Goal: Information Seeking & Learning: Learn about a topic

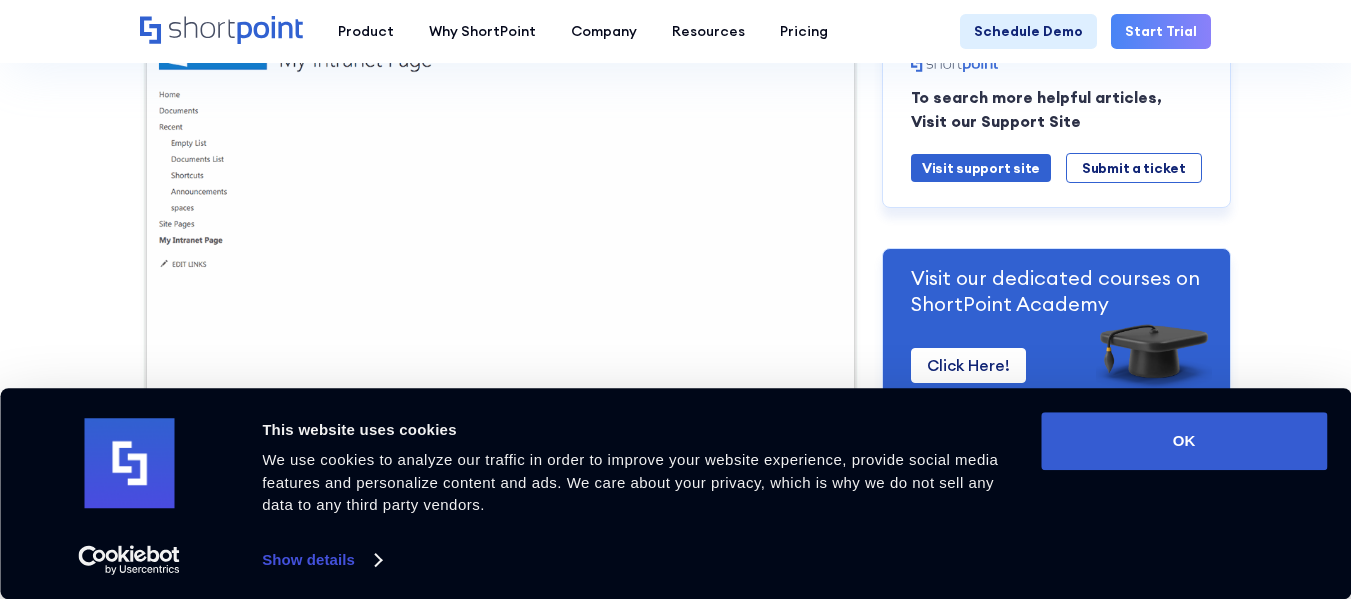
scroll to position [900, 0]
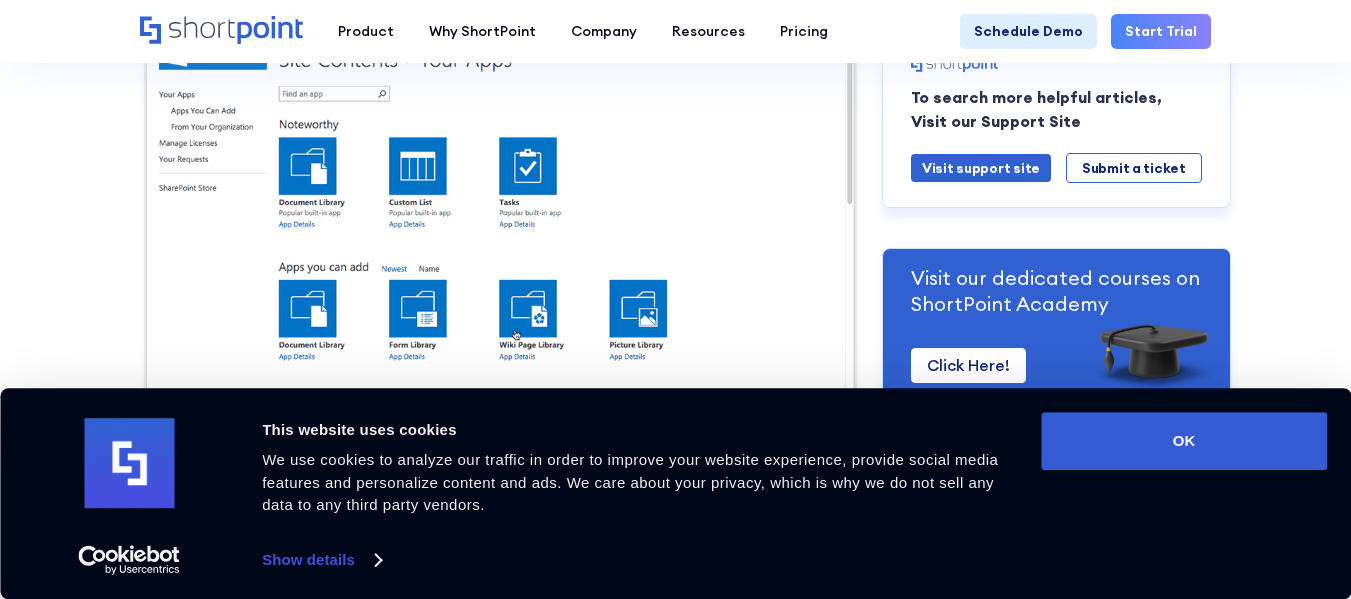
scroll to position [1100, 0]
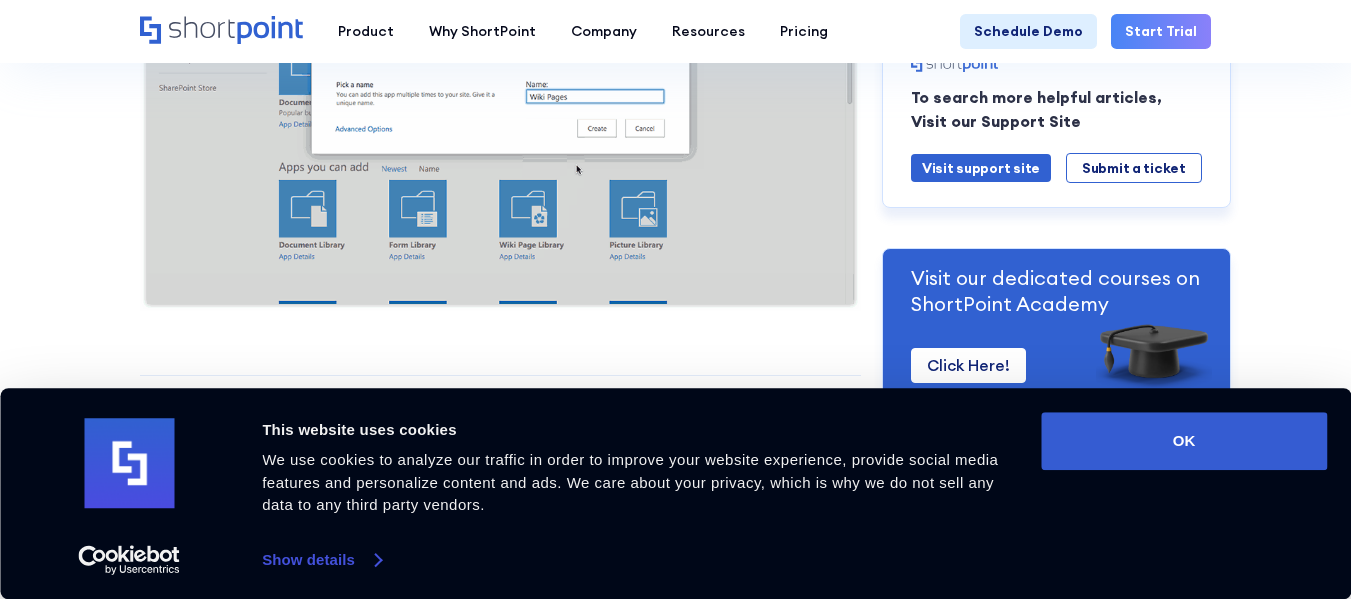
click at [312, 556] on link "Show details" at bounding box center [321, 560] width 118 height 30
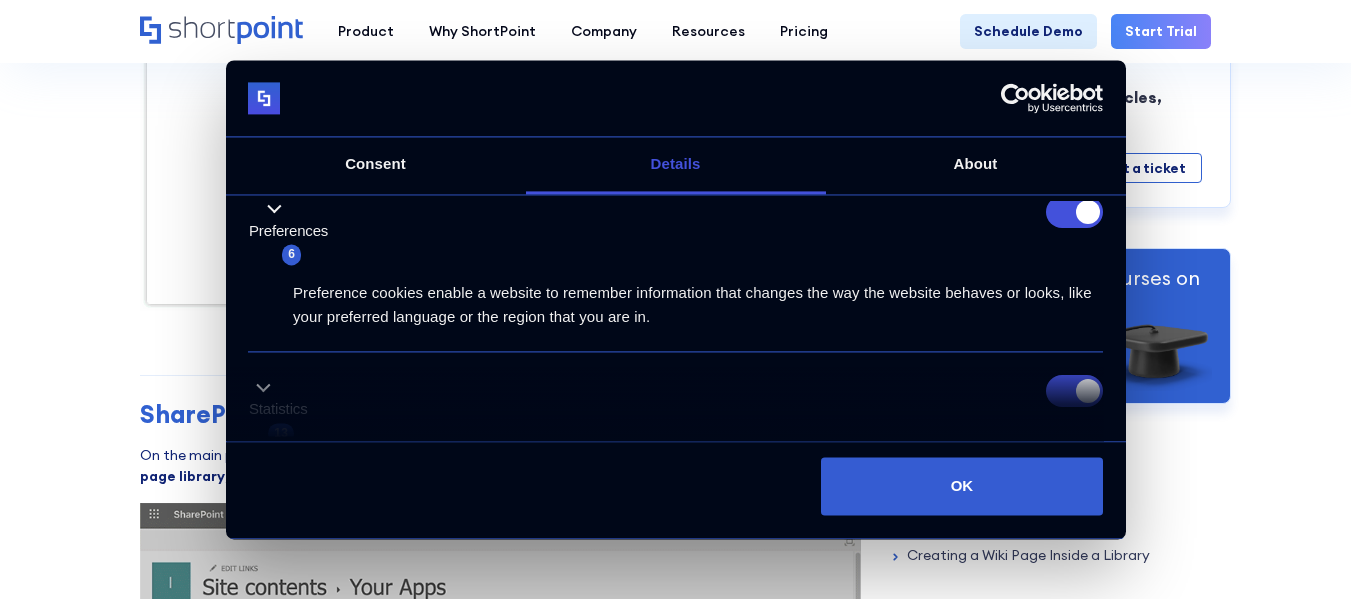
scroll to position [0, 0]
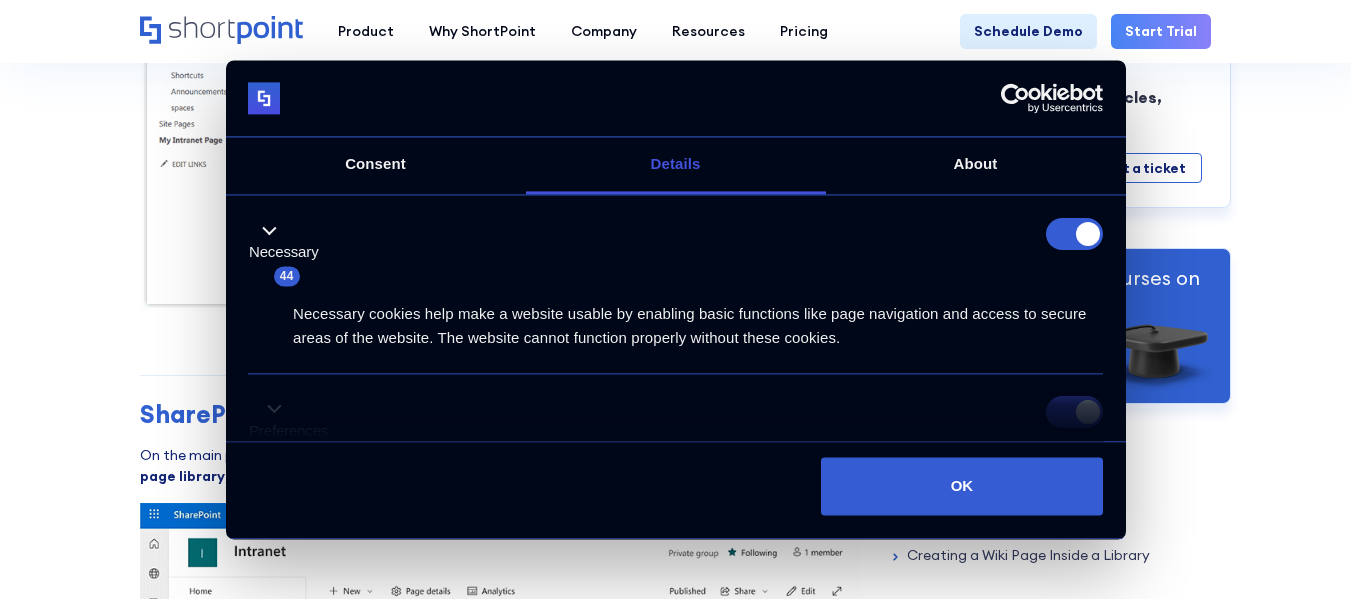
click at [1071, 239] on form at bounding box center [1074, 234] width 57 height 32
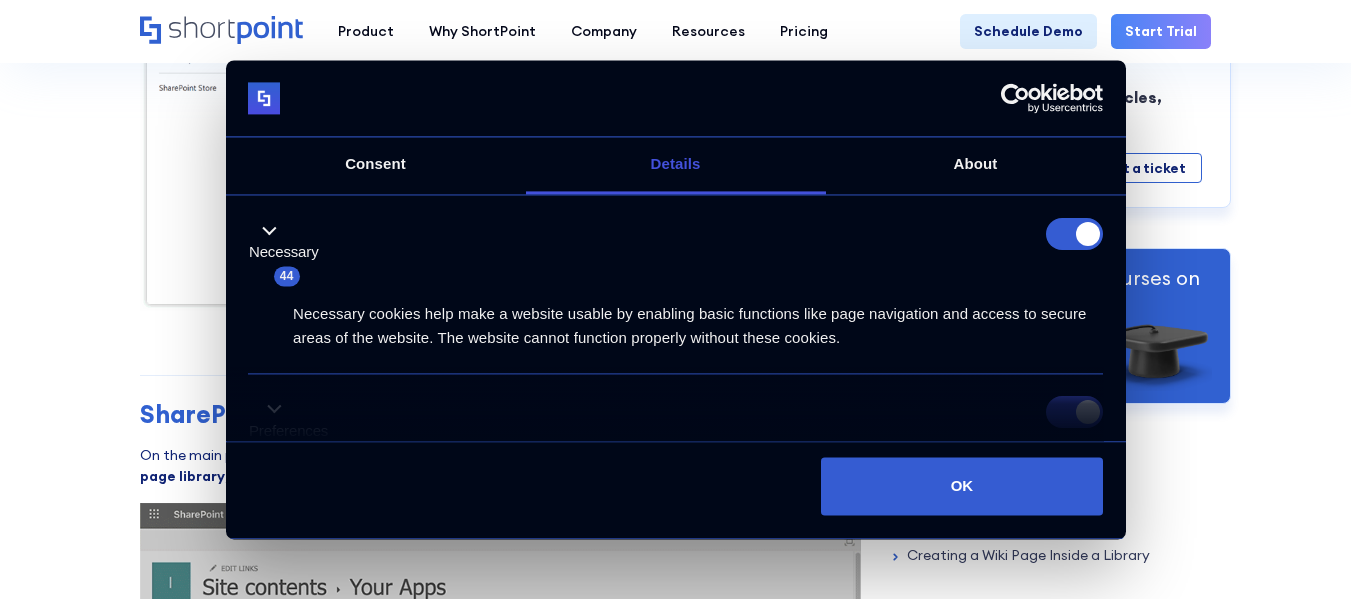
scroll to position [100, 0]
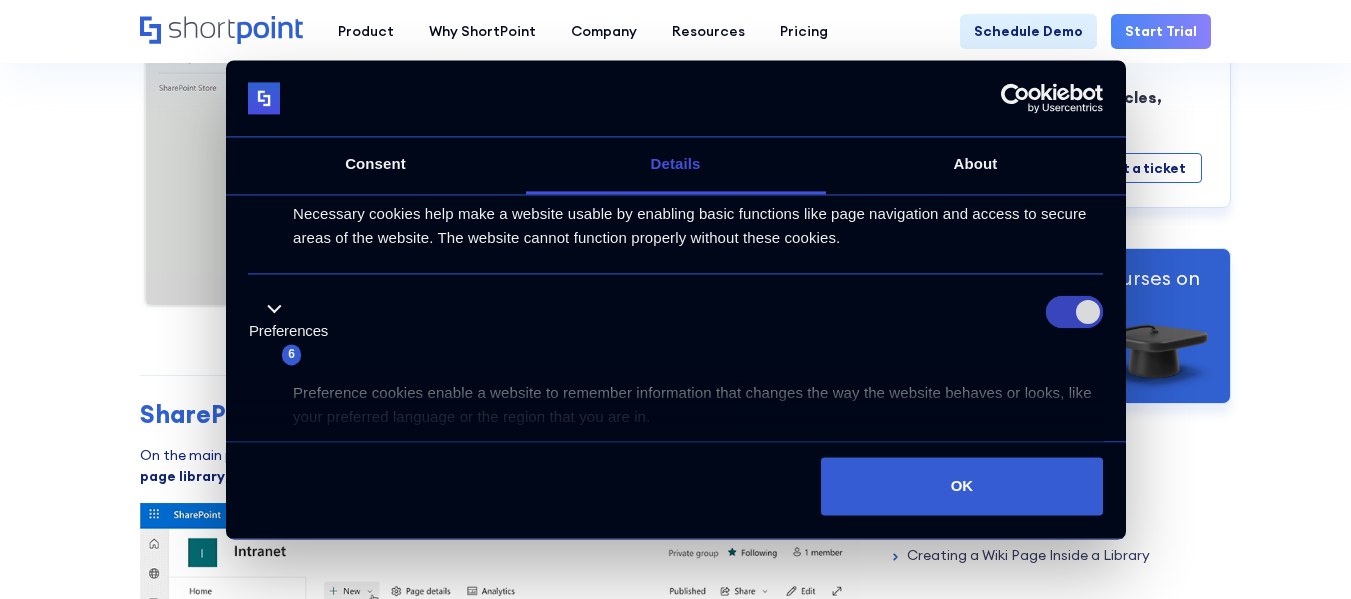
click at [1059, 311] on input "Preferences" at bounding box center [1074, 313] width 57 height 32
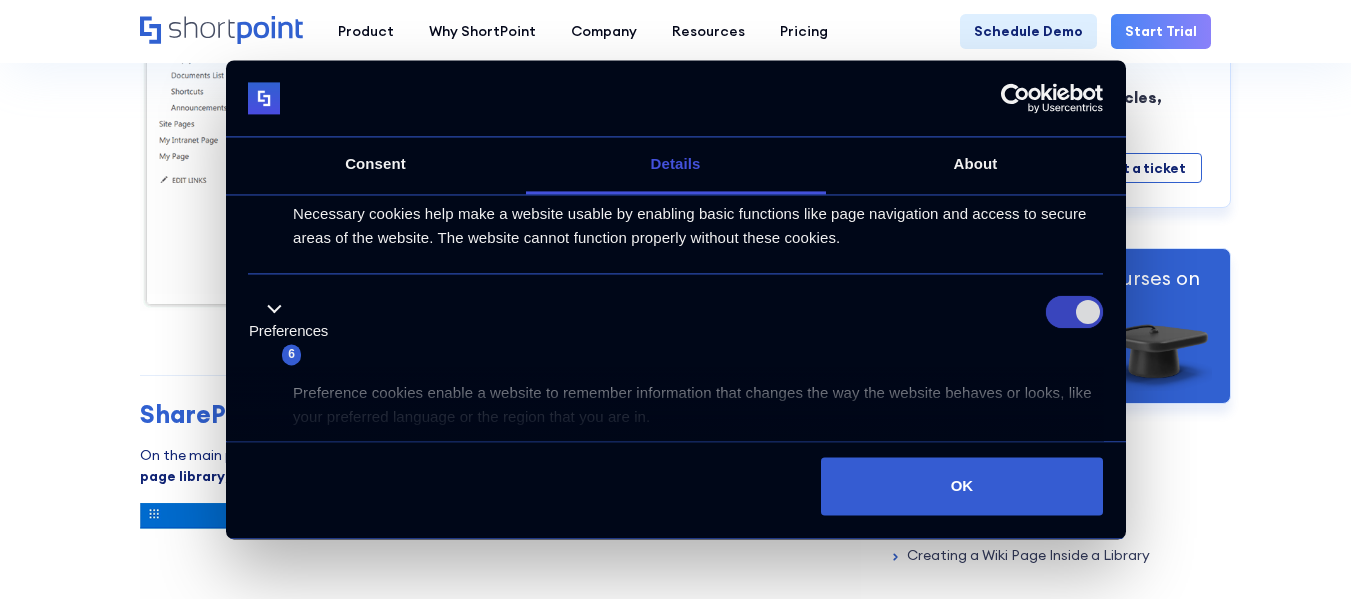
checkbox input "false"
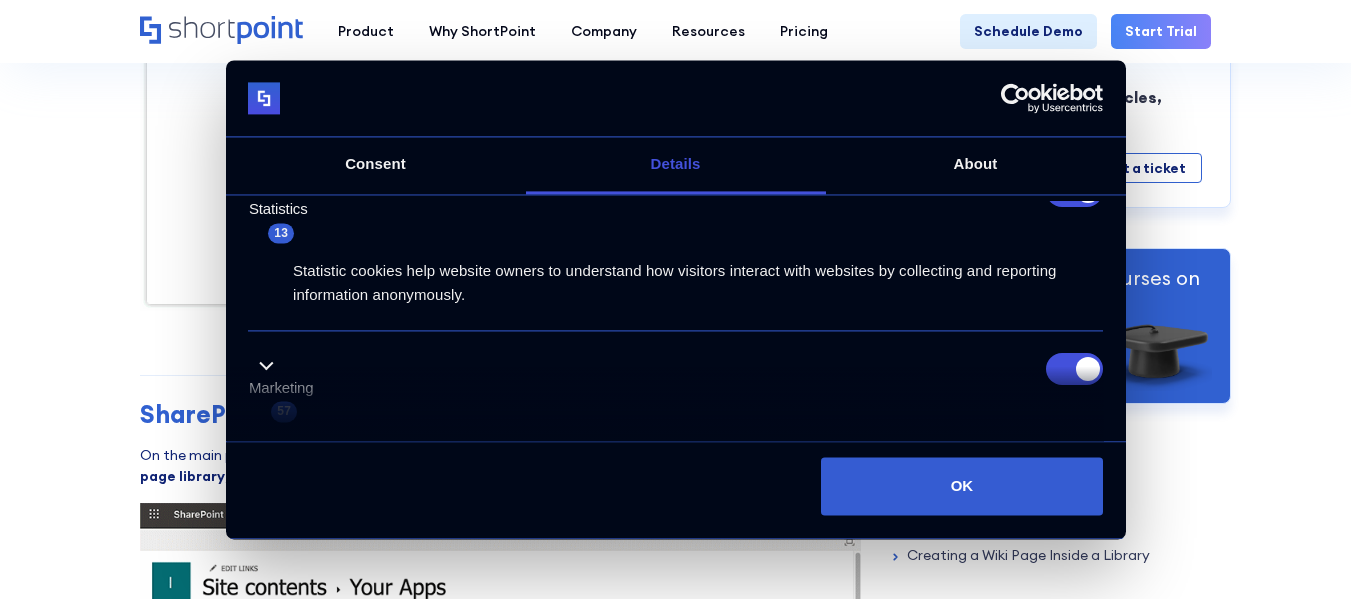
scroll to position [300, 0]
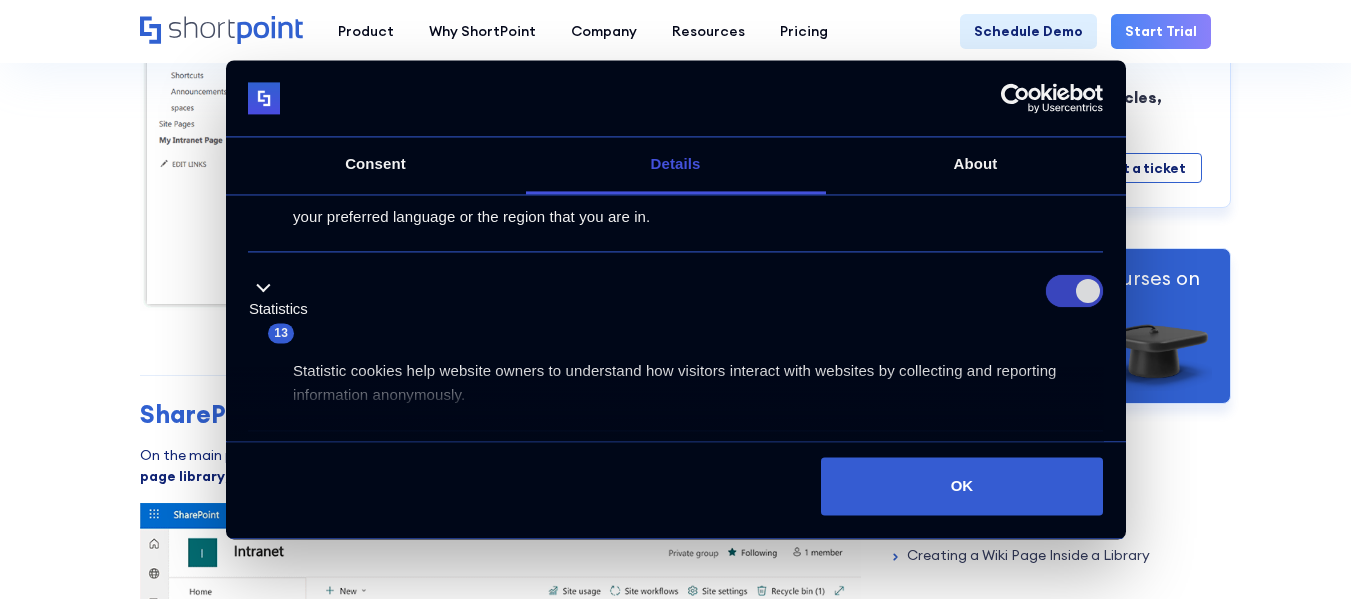
click at [1054, 286] on input "Statistics" at bounding box center [1074, 291] width 57 height 32
checkbox input "false"
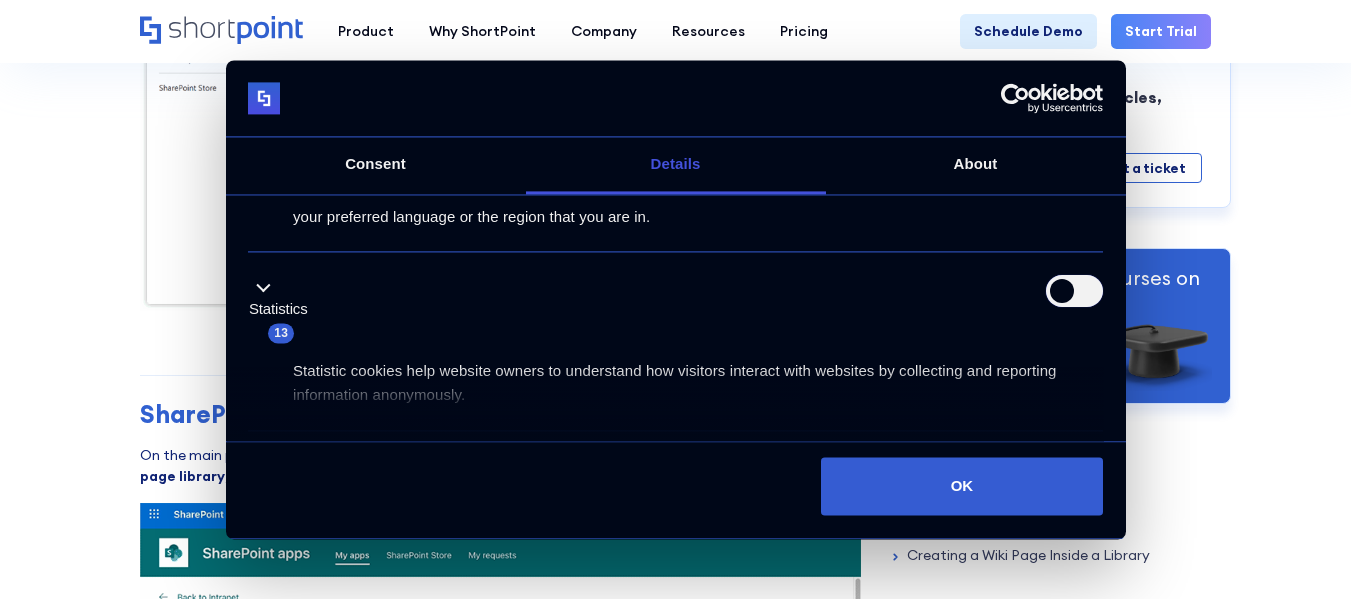
scroll to position [400, 0]
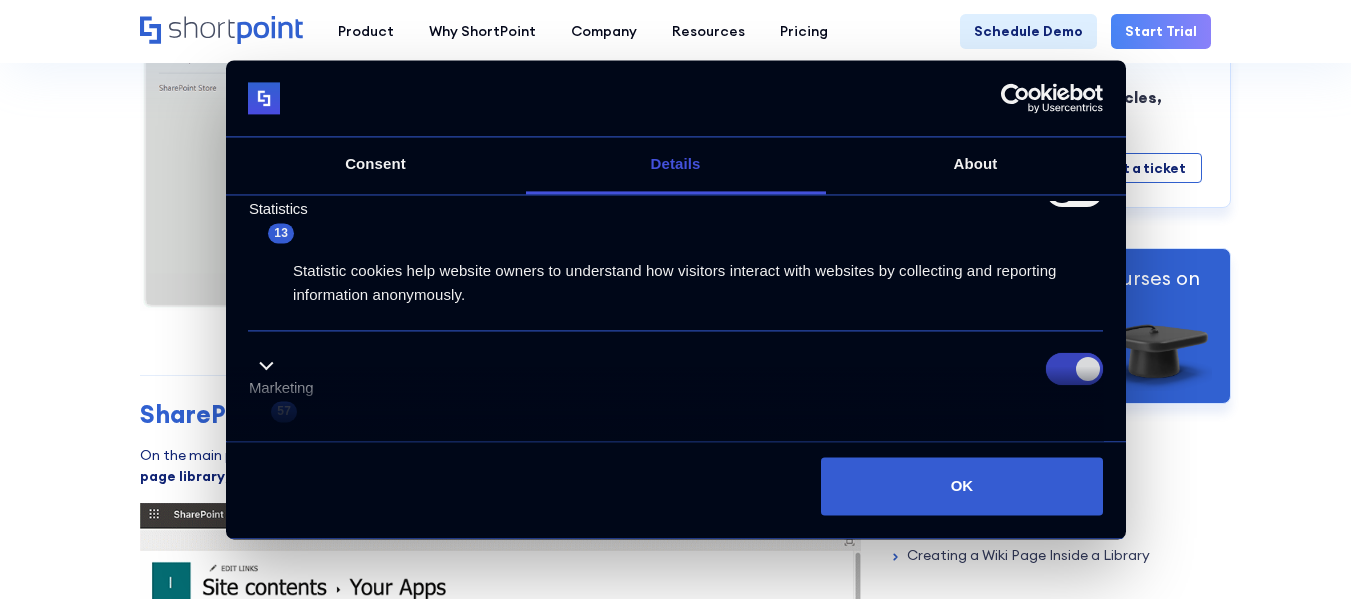
click at [1053, 366] on input "Marketing" at bounding box center [1074, 370] width 57 height 32
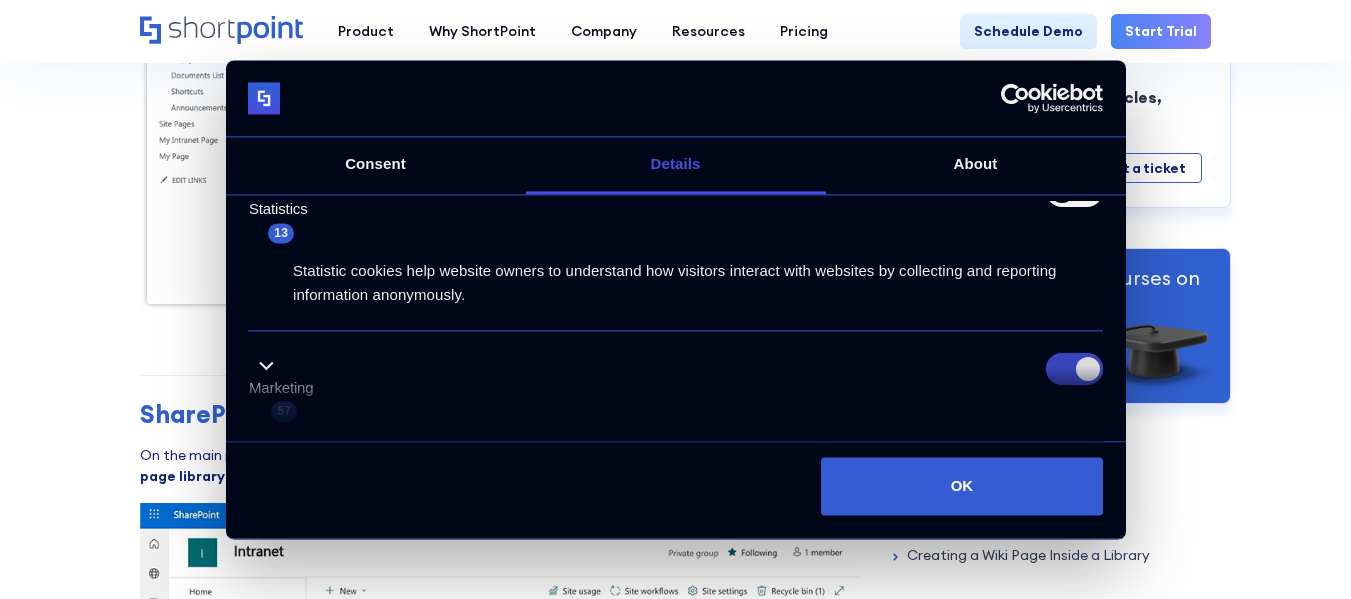
checkbox input "false"
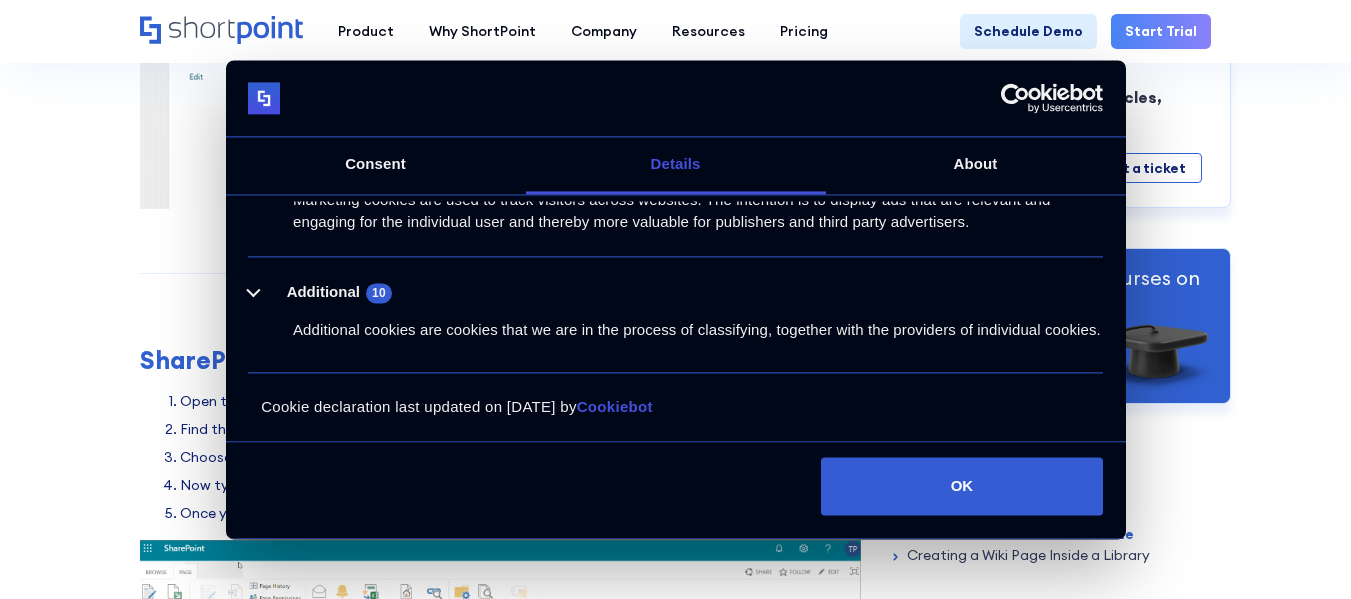
scroll to position [1899, 0]
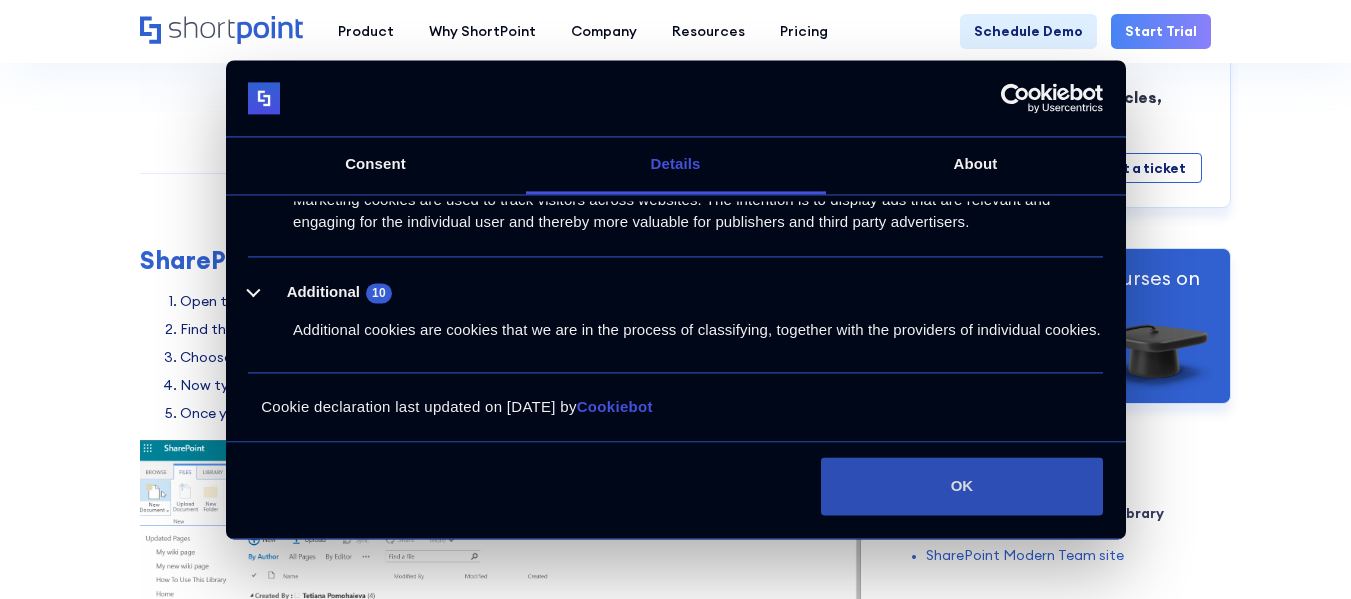
click at [959, 475] on button "OK" at bounding box center [962, 487] width 282 height 58
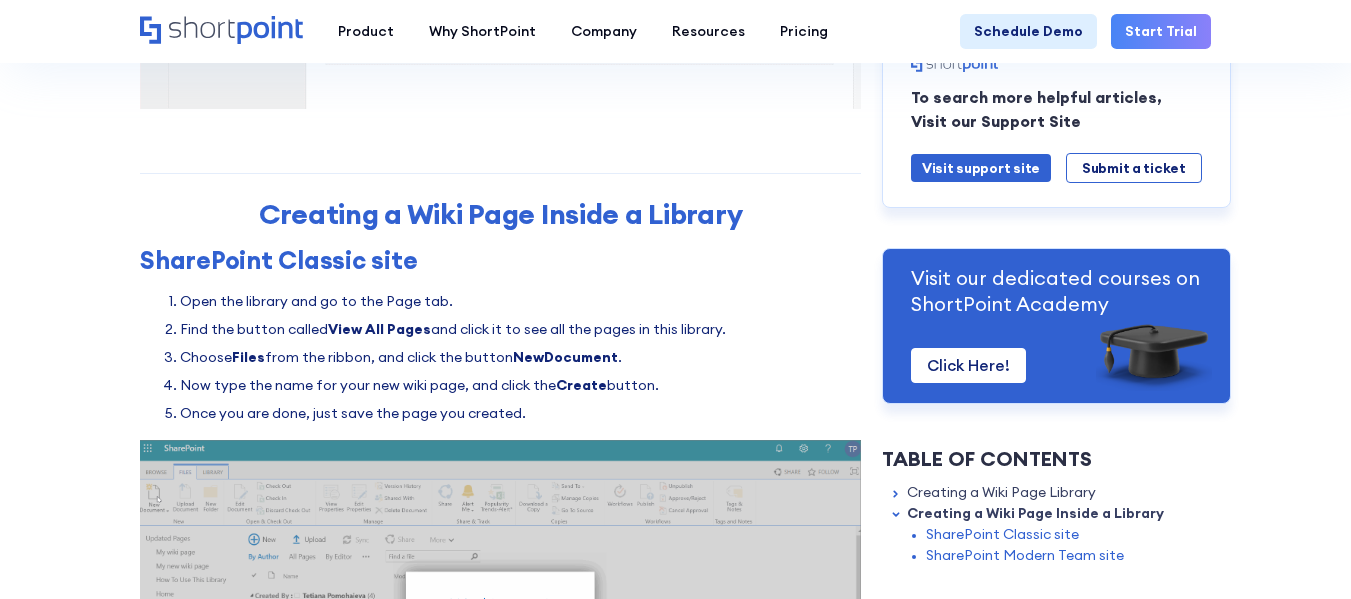
scroll to position [0, 0]
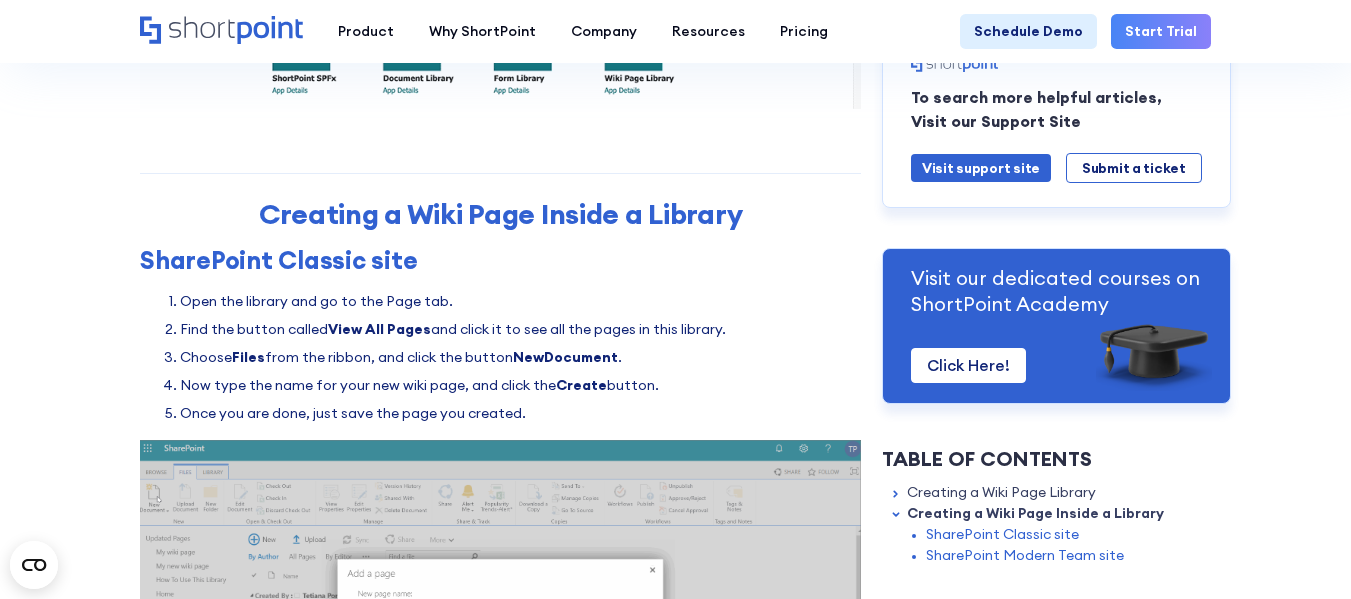
click at [67, 196] on section "How to Create Wiki Pages and Page Libraries in SharePoint Modified on: [DATE] 4…" at bounding box center [675, 242] width 1351 height 4283
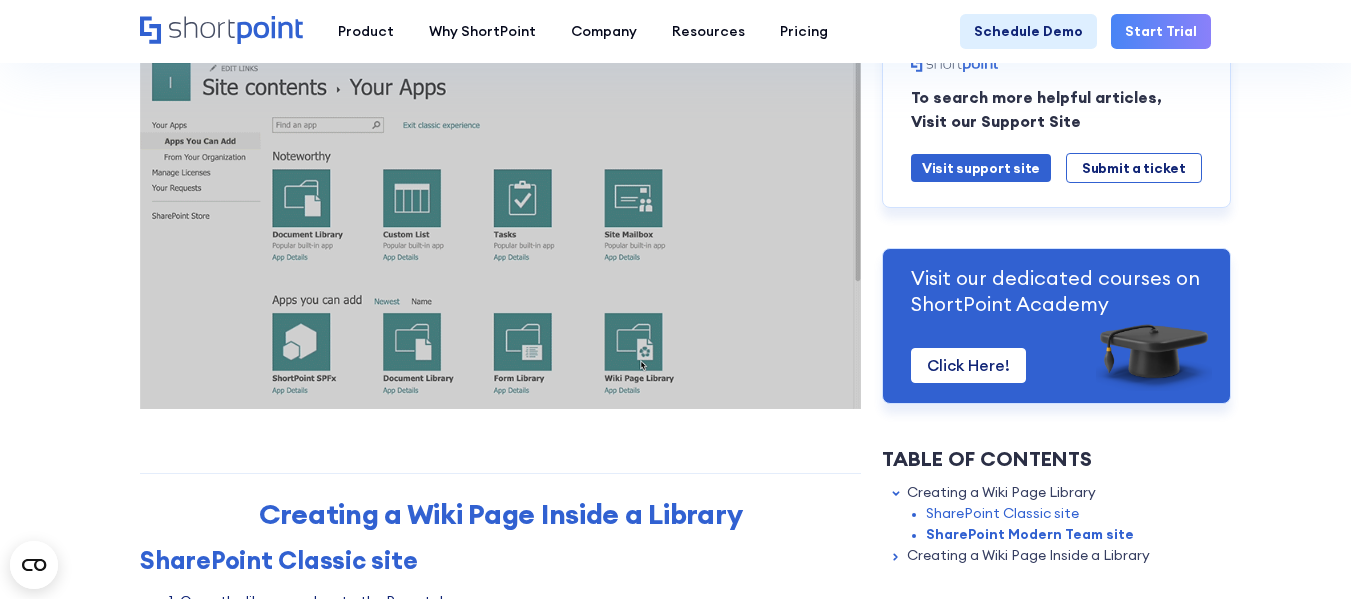
scroll to position [1500, 0]
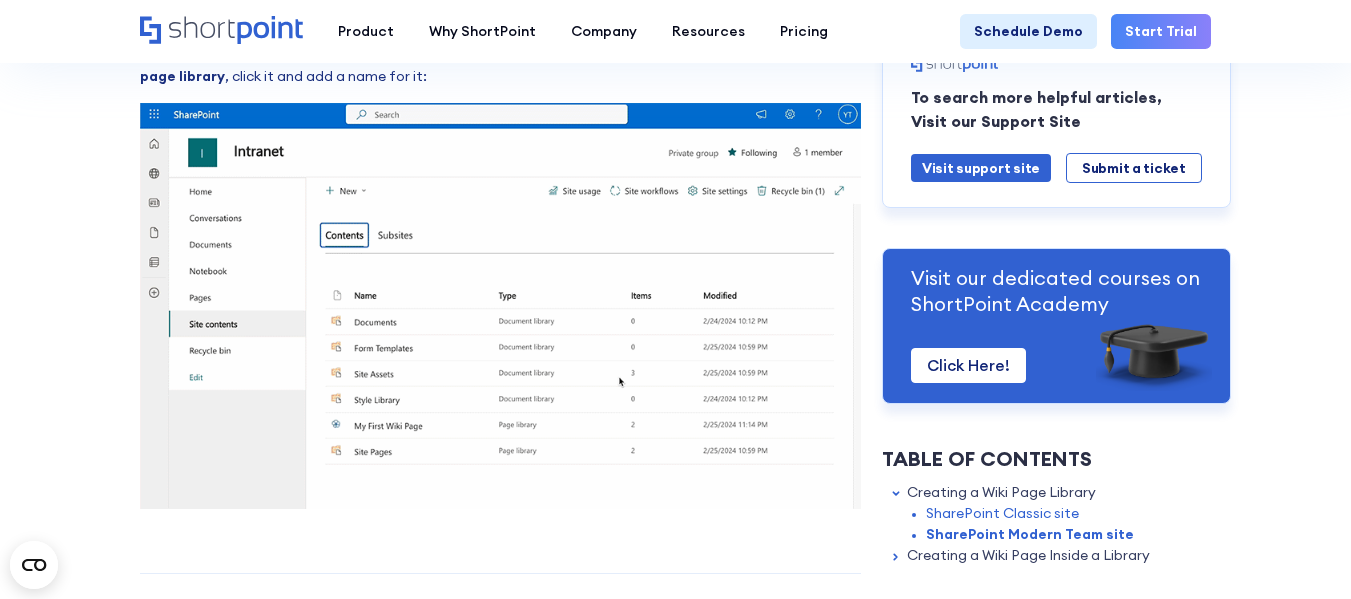
click at [449, 368] on img at bounding box center [500, 305] width 721 height 405
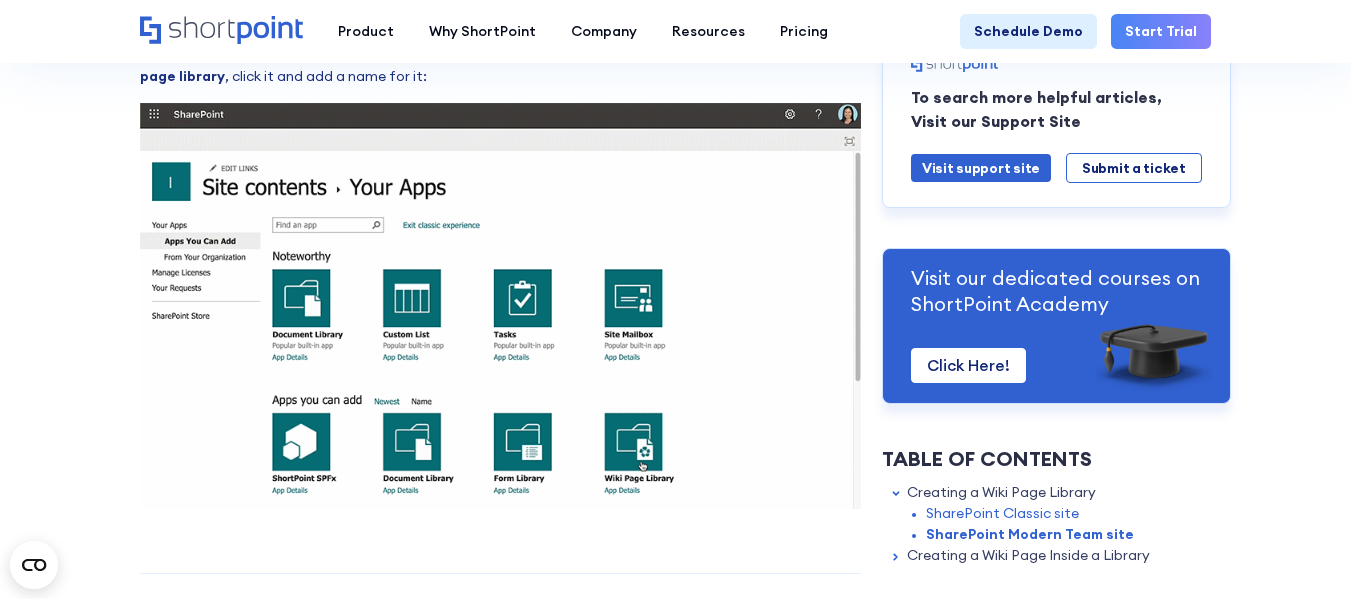
click at [200, 323] on img at bounding box center [500, 305] width 721 height 405
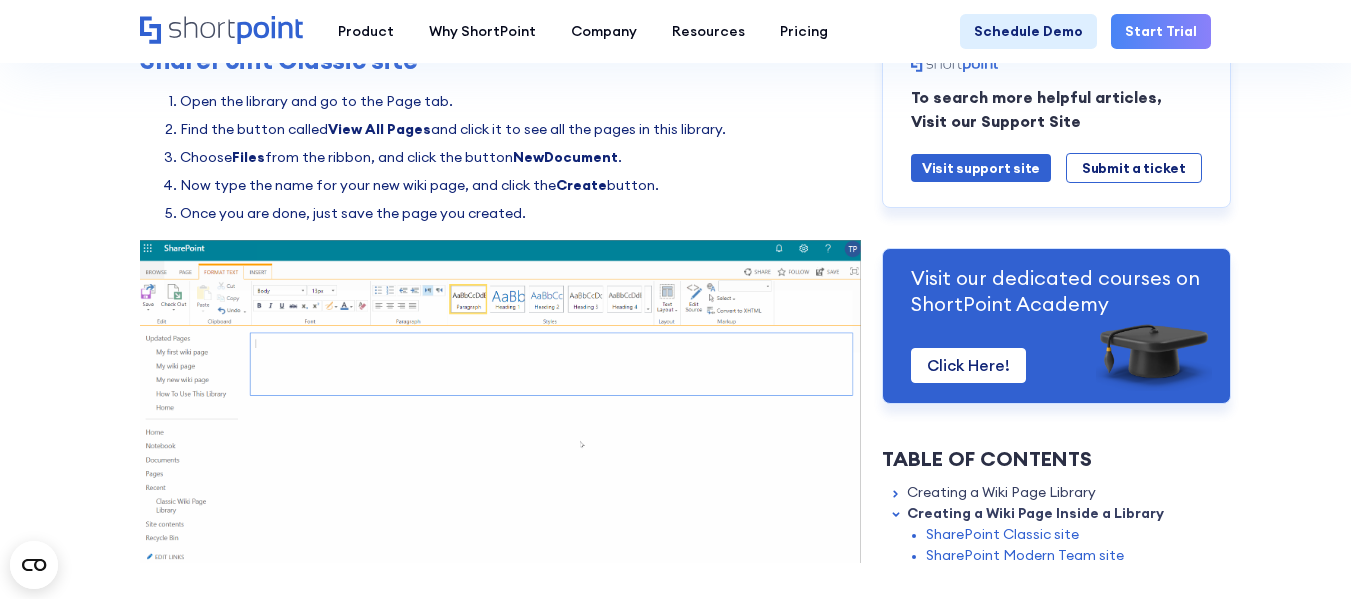
scroll to position [100, 0]
